Goal: Task Accomplishment & Management: Manage account settings

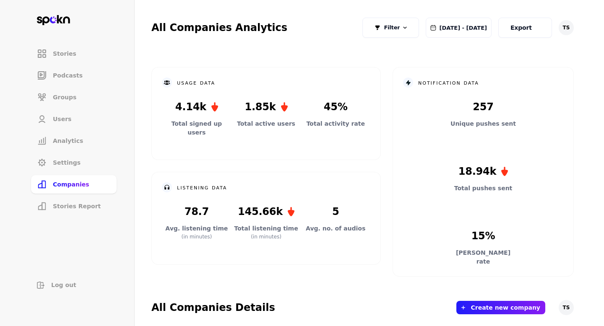
scroll to position [312, 0]
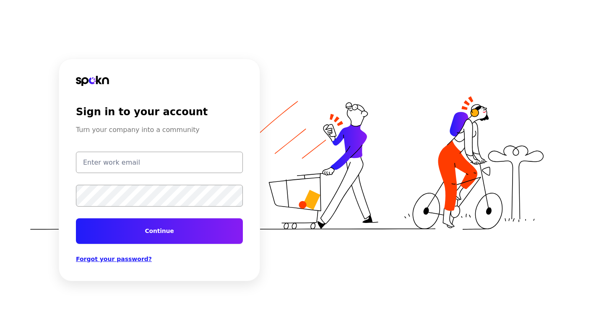
click at [117, 162] on input "email" at bounding box center [159, 162] width 167 height 21
type input "[EMAIL_ADDRESS][DOMAIN_NAME]"
click at [184, 247] on div "[EMAIL_ADDRESS][DOMAIN_NAME] Continue Forgot your password?" at bounding box center [159, 208] width 167 height 112
click at [177, 231] on button "Continue" at bounding box center [159, 231] width 167 height 26
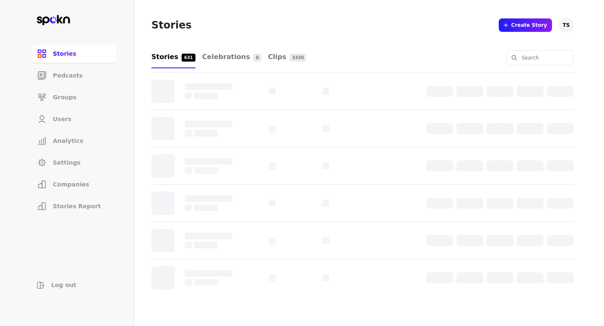
scroll to position [68, 0]
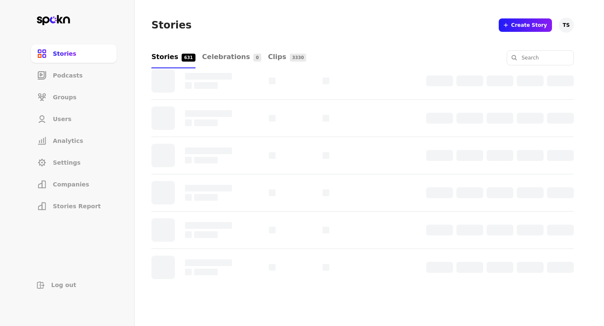
click at [75, 183] on span "Companies" at bounding box center [71, 184] width 36 height 8
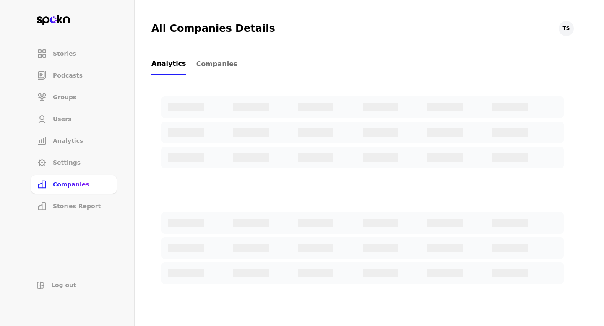
scroll to position [278, 0]
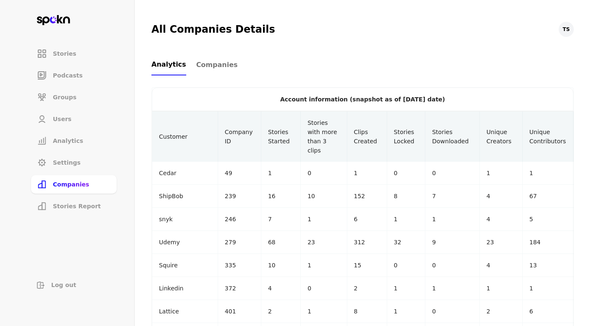
click at [208, 53] on div "All Companies Details TS Analytics Companies" at bounding box center [362, 49] width 422 height 54
click at [208, 65] on span "Companies" at bounding box center [217, 65] width 42 height 10
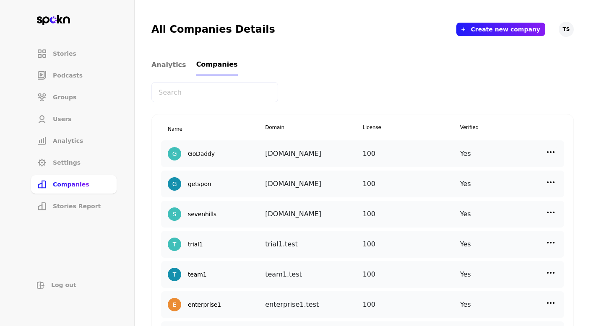
click at [208, 102] on input "text" at bounding box center [214, 92] width 127 height 20
type input "Udemy"
click at [220, 156] on div "Udemy" at bounding box center [216, 153] width 97 height 13
click at [551, 147] on div "Udemy udemy.com 350 Yes" at bounding box center [362, 153] width 403 height 27
click at [551, 149] on img at bounding box center [550, 152] width 10 height 10
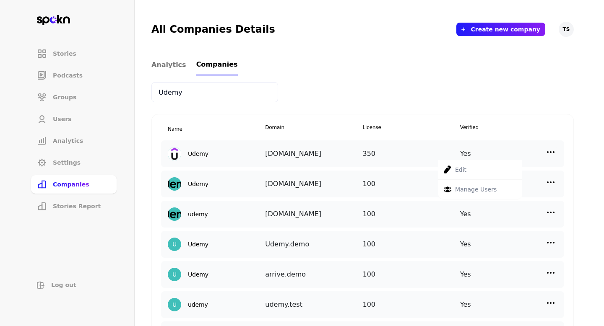
click at [482, 190] on p "Manage Users" at bounding box center [476, 189] width 42 height 9
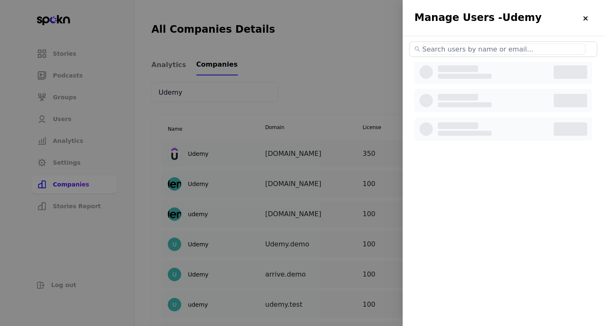
select select "2"
select select "3"
select select "2"
select select "3"
select select "2"
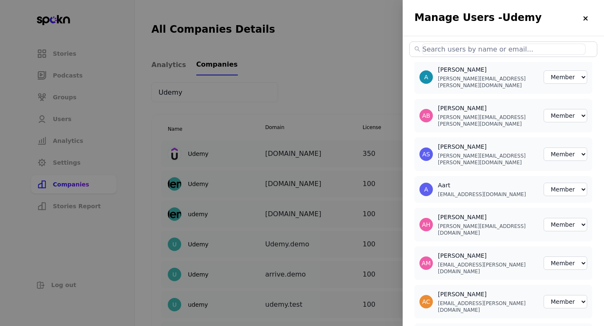
click at [449, 49] on input "text" at bounding box center [503, 49] width 163 height 11
paste input "james.larcus@udemy.com"
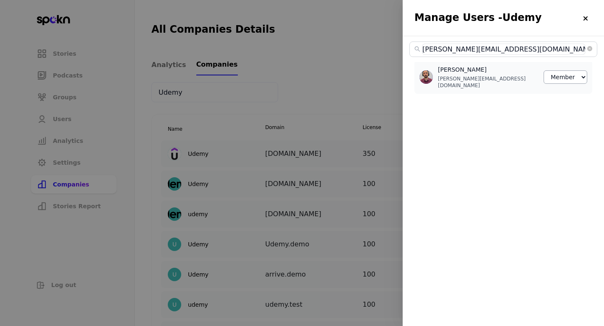
type input "james.larcus@udemy.com"
click at [580, 74] on select "Member Creator Admin" at bounding box center [565, 76] width 44 height 13
select select "2"
